Goal: Find specific page/section: Find specific page/section

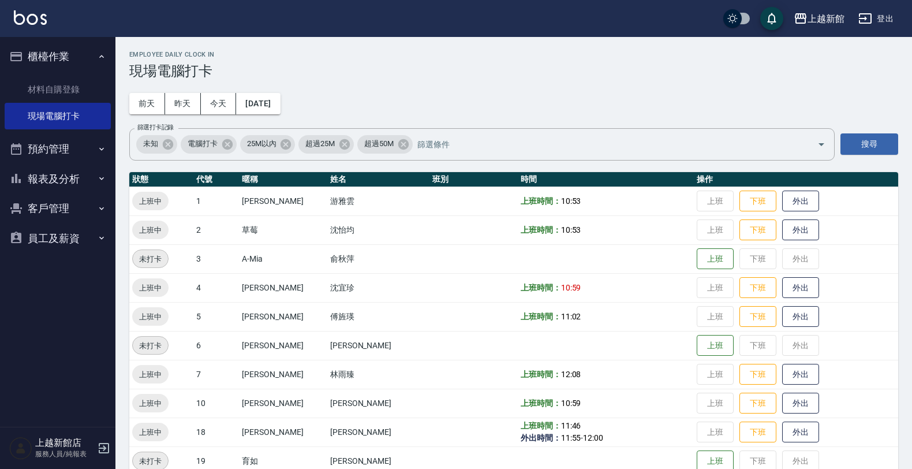
scroll to position [144, 0]
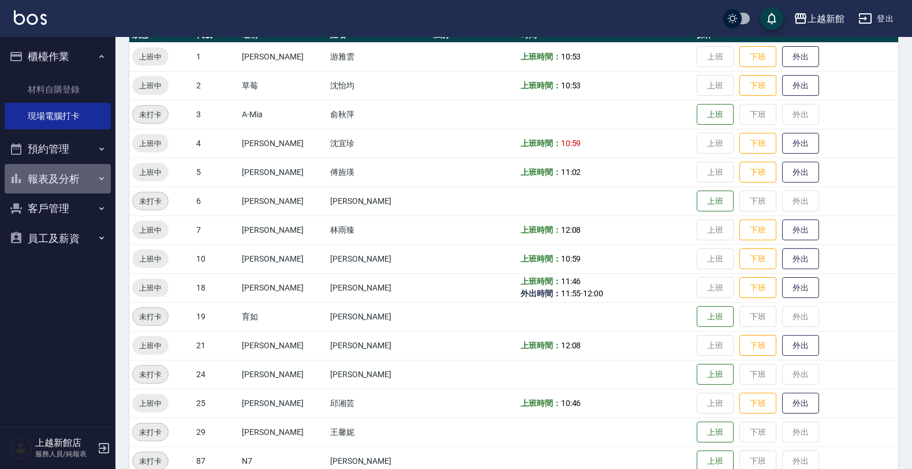
click at [26, 191] on button "報表及分析" at bounding box center [58, 179] width 106 height 30
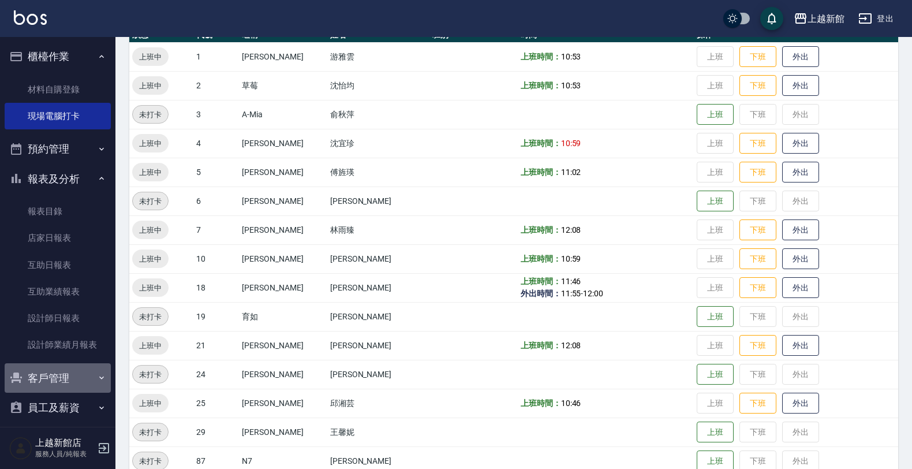
click at [61, 370] on button "客戶管理" at bounding box center [58, 378] width 106 height 30
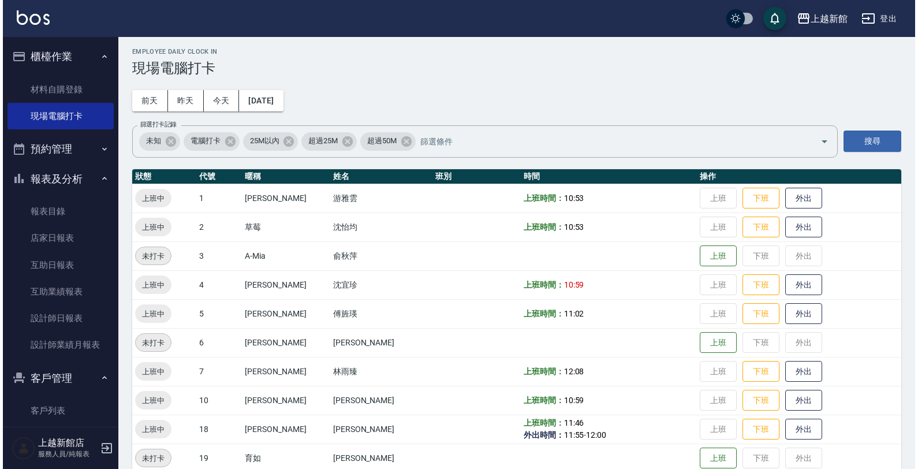
scroll to position [0, 0]
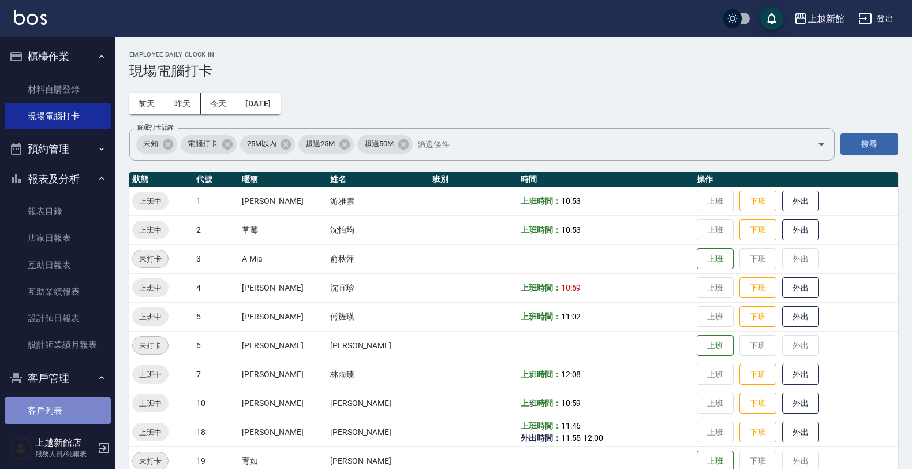
click at [75, 400] on link "客戶列表" at bounding box center [58, 410] width 106 height 27
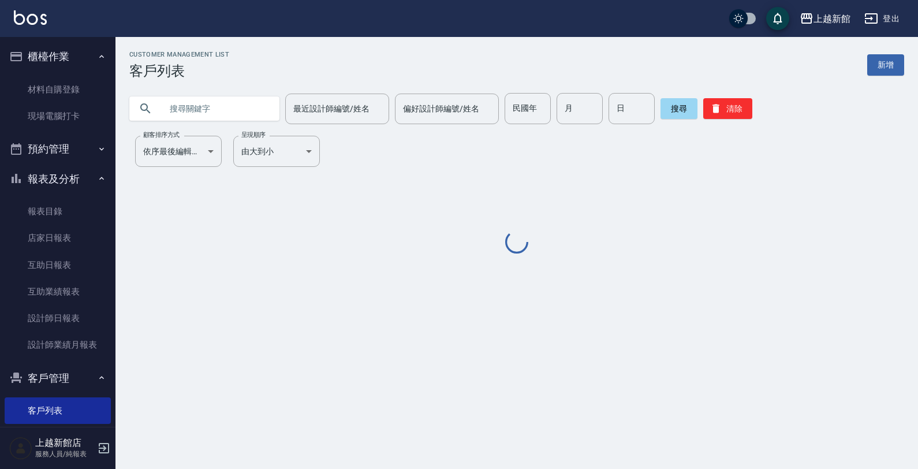
click at [521, 98] on input "民國年" at bounding box center [528, 108] width 46 height 31
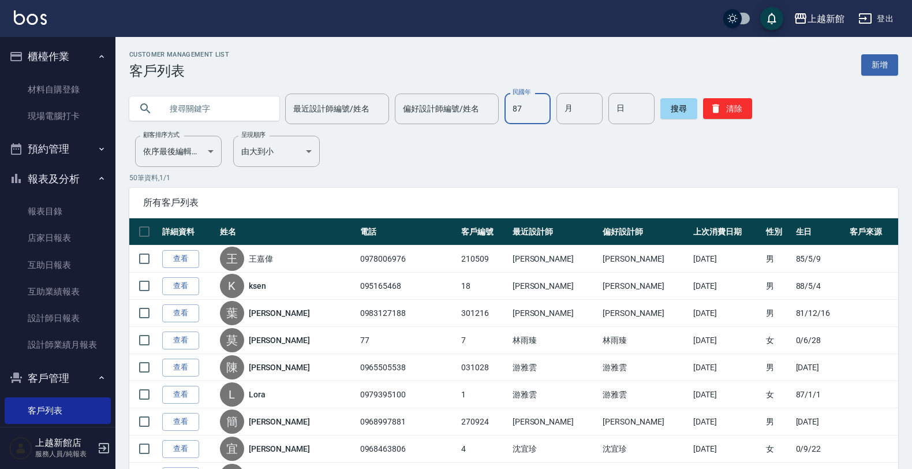
type input "87"
type input "04"
type input "28"
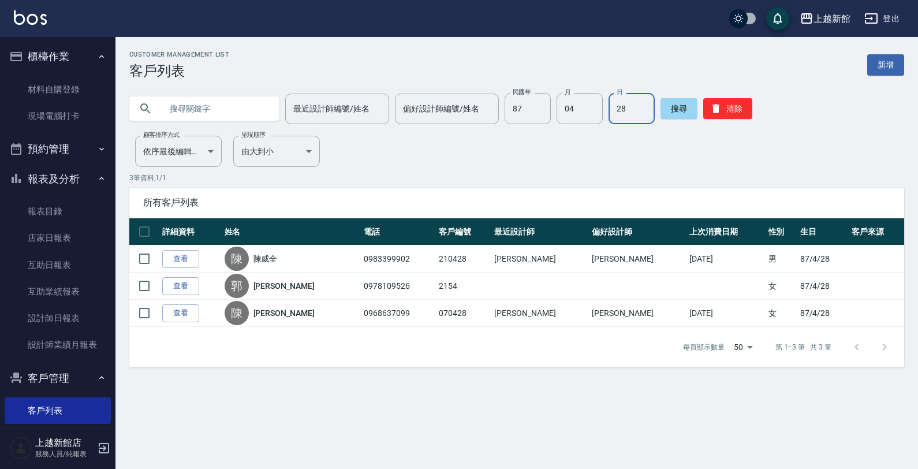
click at [199, 103] on input "text" at bounding box center [216, 108] width 109 height 31
drag, startPoint x: 705, startPoint y: 93, endPoint x: 711, endPoint y: 101, distance: 9.9
click at [707, 96] on div "搜尋 清除" at bounding box center [707, 108] width 92 height 31
click at [711, 102] on button "清除" at bounding box center [727, 108] width 49 height 21
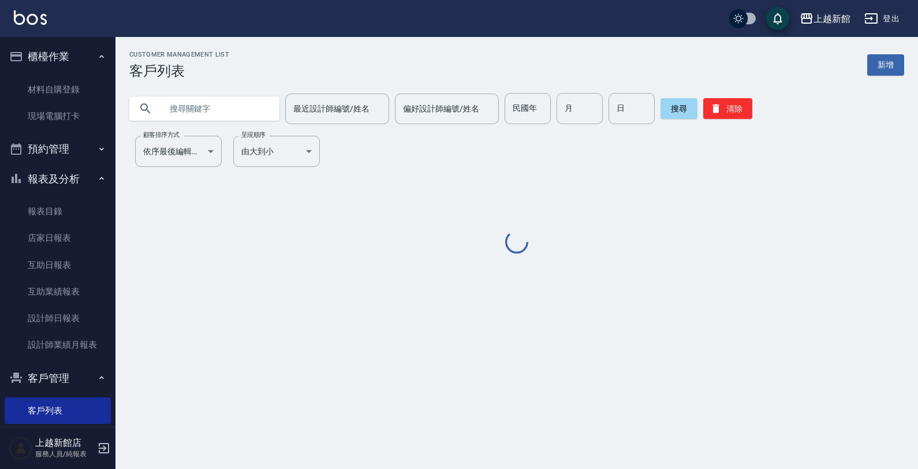
click at [249, 103] on input "text" at bounding box center [216, 108] width 109 height 31
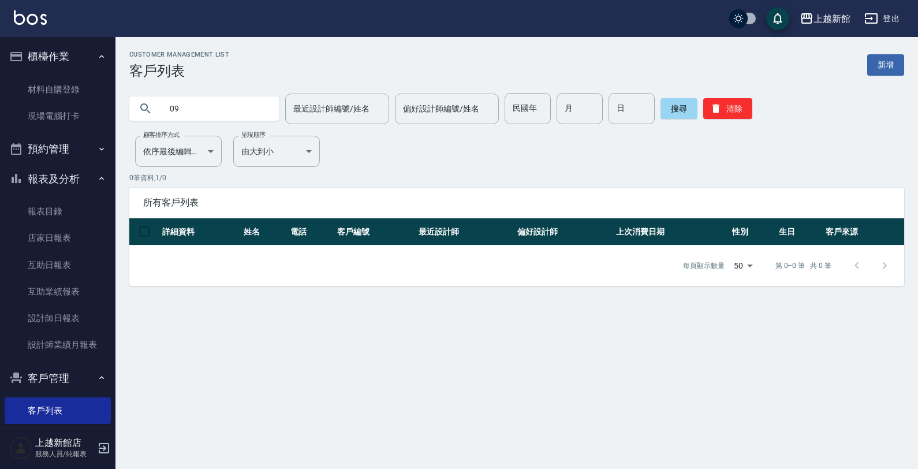
type input "0"
drag, startPoint x: 506, startPoint y: 115, endPoint x: 508, endPoint y: 121, distance: 6.2
click at [506, 115] on input "民國年" at bounding box center [528, 108] width 46 height 31
type input "80"
type input "04"
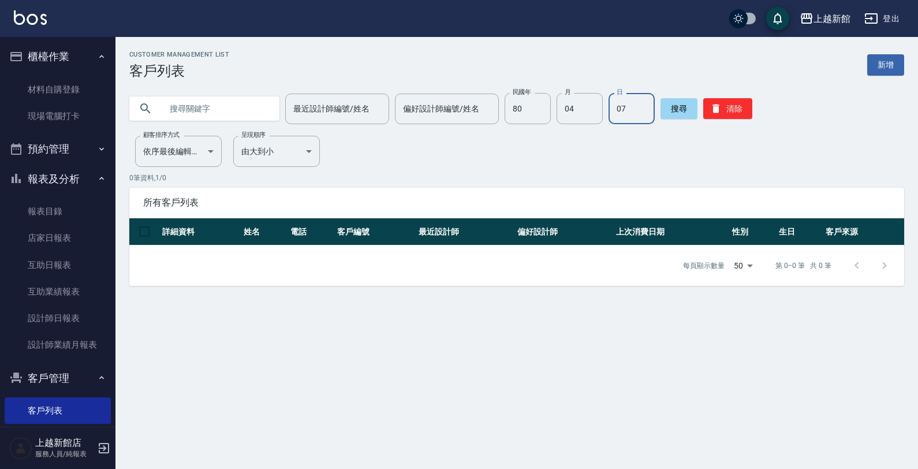
type input "07"
